Goal: Ask a question

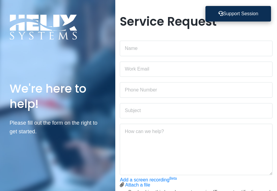
click at [241, 14] on button "Support Session" at bounding box center [239, 14] width 66 height 16
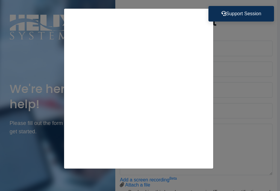
click at [215, 3] on div at bounding box center [140, 95] width 280 height 191
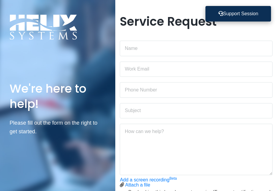
click at [225, 13] on button "Support Session" at bounding box center [239, 14] width 66 height 16
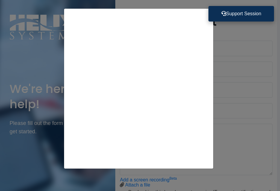
click at [222, 13] on icon at bounding box center [223, 13] width 5 height 5
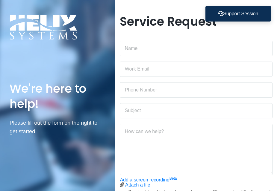
click at [176, 16] on h1 "Service Request" at bounding box center [196, 21] width 153 height 14
drag, startPoint x: 277, startPoint y: 184, endPoint x: 280, endPoint y: 191, distance: 7.1
click at [277, 191] on html "Support Session We're here to help! Please fill out the form on the right to ge…" at bounding box center [138, 95] width 277 height 191
click at [274, 185] on div "Service Request Add a screen recording Beta Attach a file Stop screen recording" at bounding box center [196, 129] width 162 height 230
click at [268, 184] on div "Add a screen recording Beta Attach a file Stop screen recording" at bounding box center [196, 183] width 153 height 10
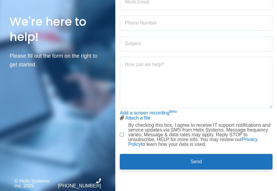
scroll to position [67, 0]
